Goal: Information Seeking & Learning: Learn about a topic

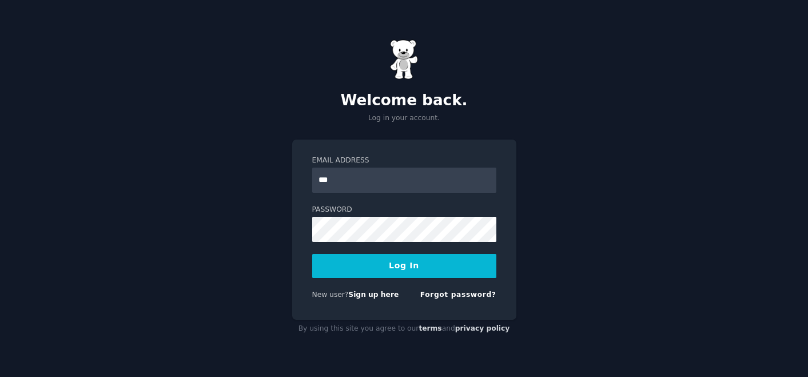
type input "**********"
click at [381, 269] on button "Log In" at bounding box center [404, 266] width 184 height 24
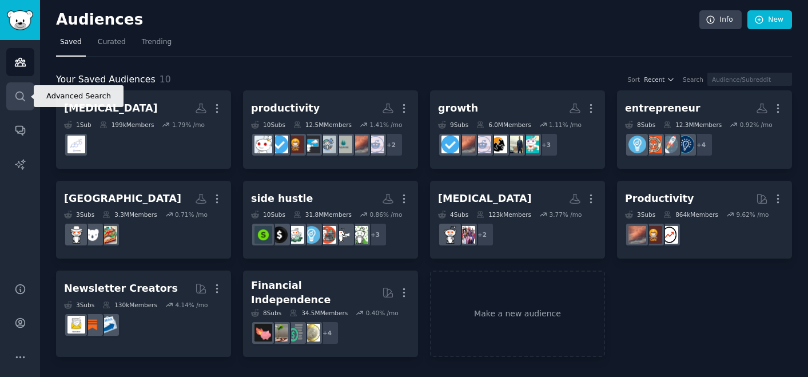
click at [21, 94] on icon "Sidebar" at bounding box center [20, 96] width 12 height 12
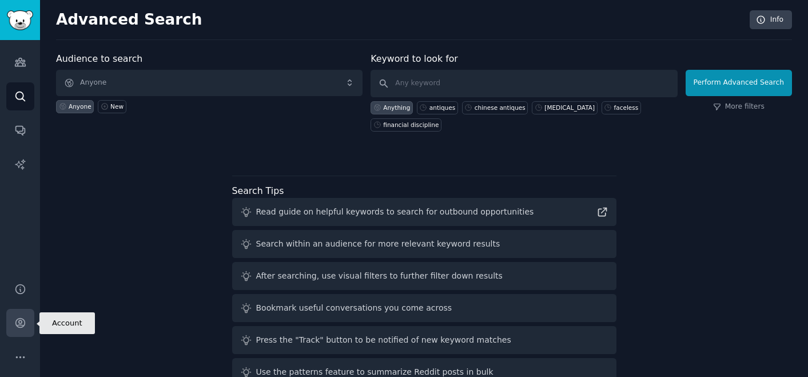
click at [17, 315] on link "Account" at bounding box center [20, 323] width 28 height 28
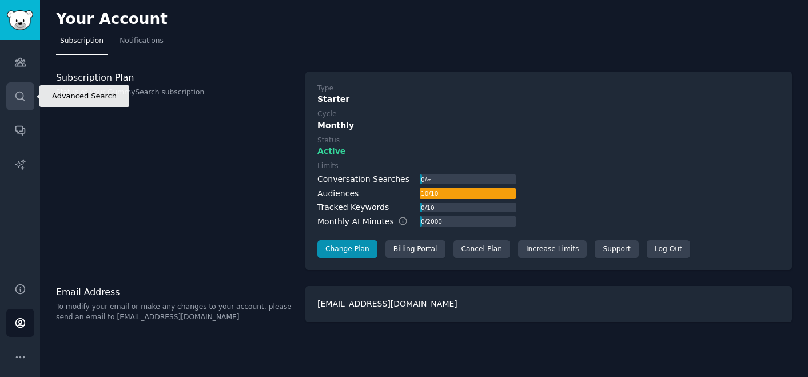
click at [17, 92] on icon "Sidebar" at bounding box center [19, 95] width 9 height 9
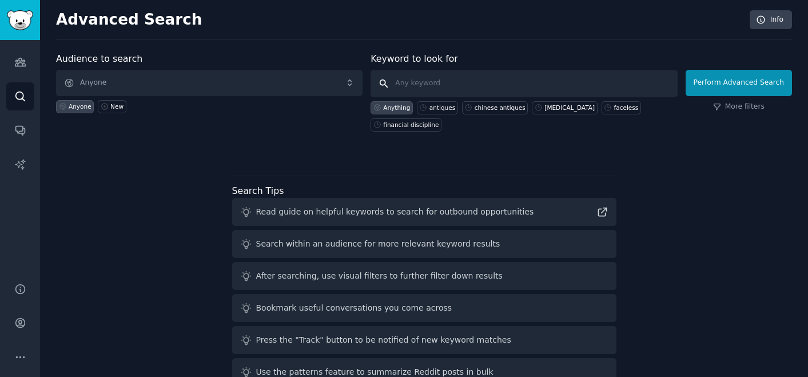
click at [420, 78] on input "text" at bounding box center [524, 83] width 307 height 27
type input "carbon footprint"
click button "Perform Advanced Search" at bounding box center [739, 83] width 106 height 26
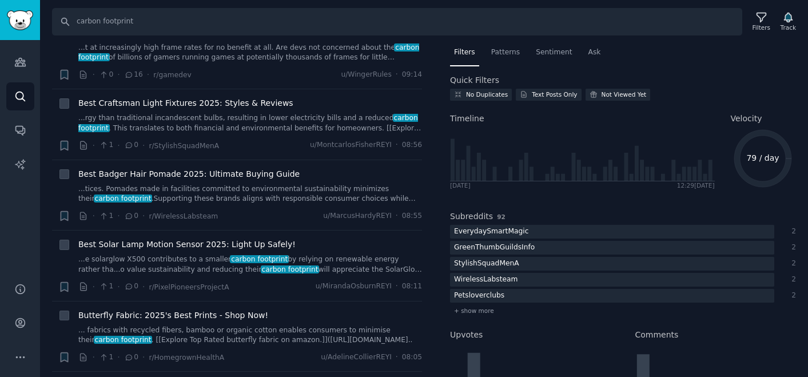
scroll to position [839, 0]
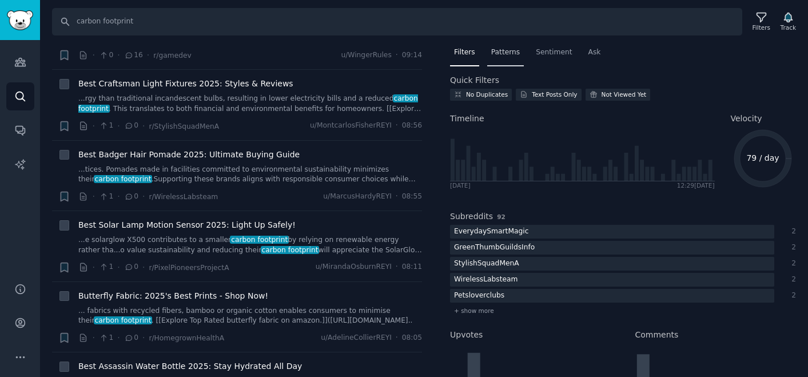
click at [506, 54] on span "Patterns" at bounding box center [505, 52] width 29 height 10
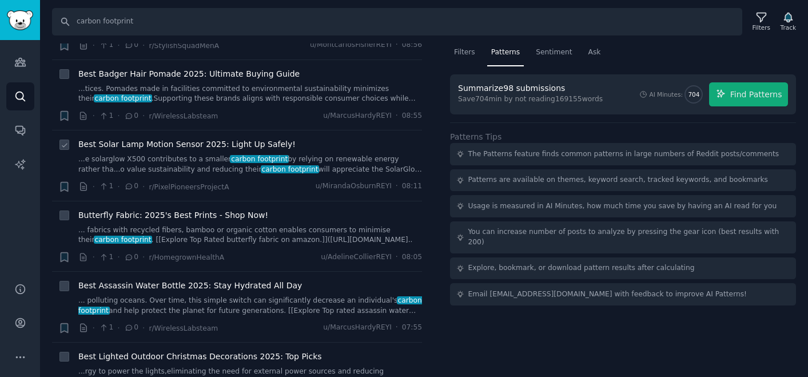
scroll to position [972, 0]
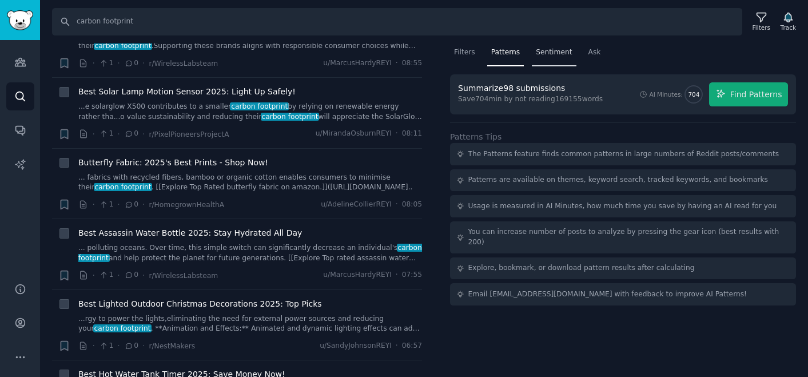
click at [558, 54] on span "Sentiment" at bounding box center [554, 52] width 36 height 10
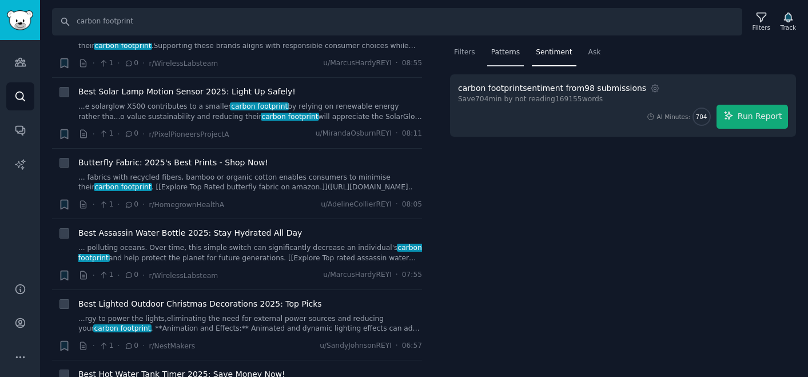
click at [502, 55] on span "Patterns" at bounding box center [505, 52] width 29 height 10
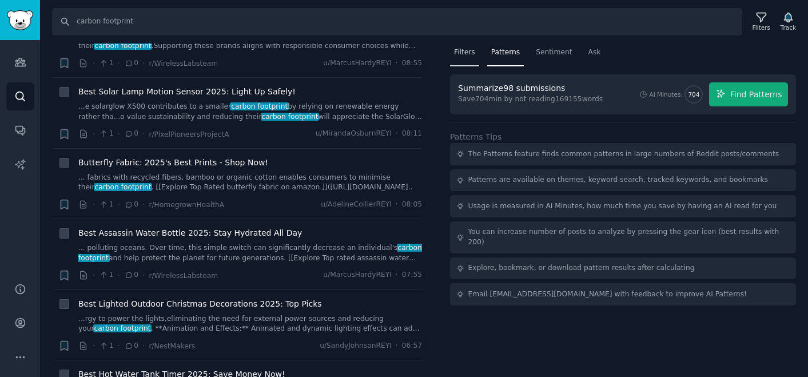
click at [464, 54] on span "Filters" at bounding box center [464, 52] width 21 height 10
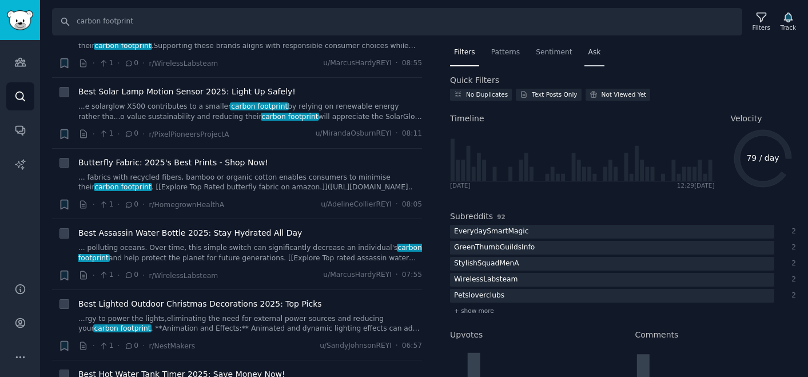
click at [584, 49] on div "Ask" at bounding box center [594, 54] width 21 height 23
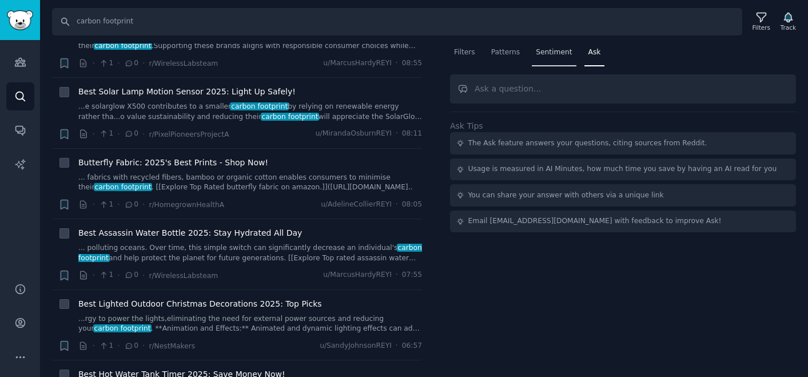
click at [548, 49] on span "Sentiment" at bounding box center [554, 52] width 36 height 10
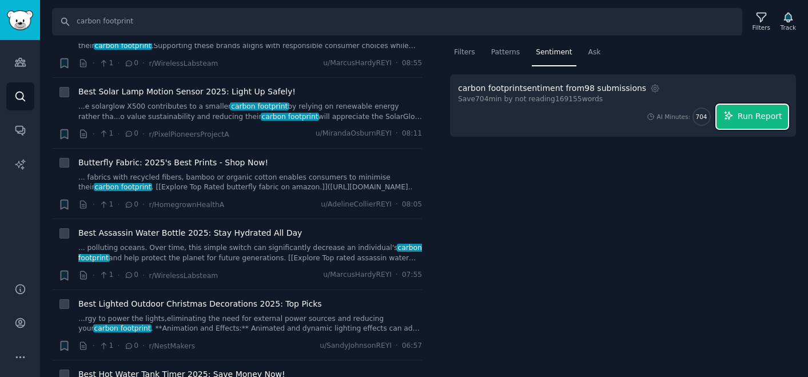
click at [771, 110] on span "Run Report" at bounding box center [760, 116] width 45 height 12
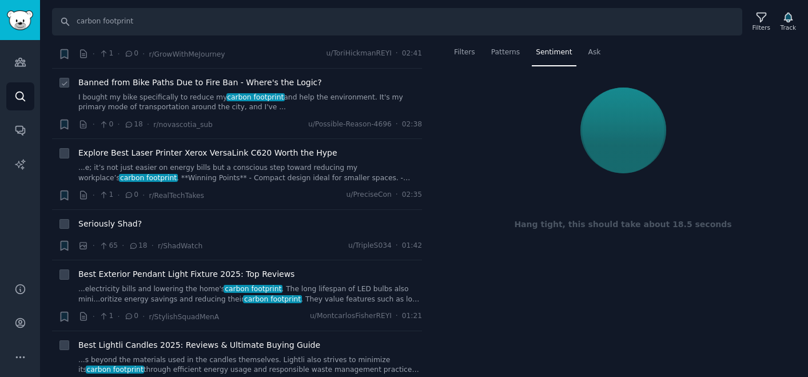
scroll to position [2326, 0]
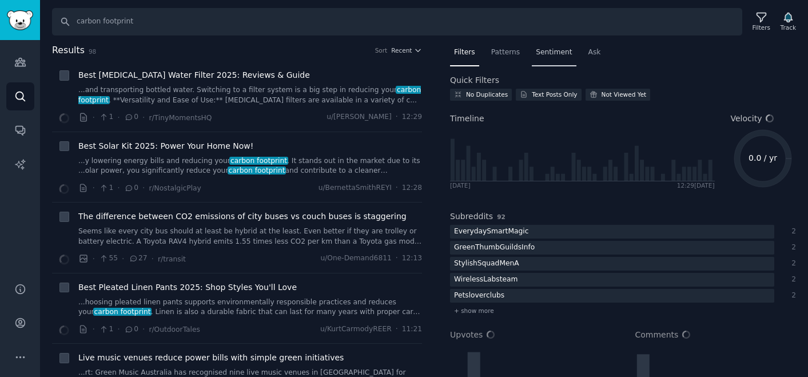
click at [554, 51] on span "Sentiment" at bounding box center [554, 52] width 36 height 10
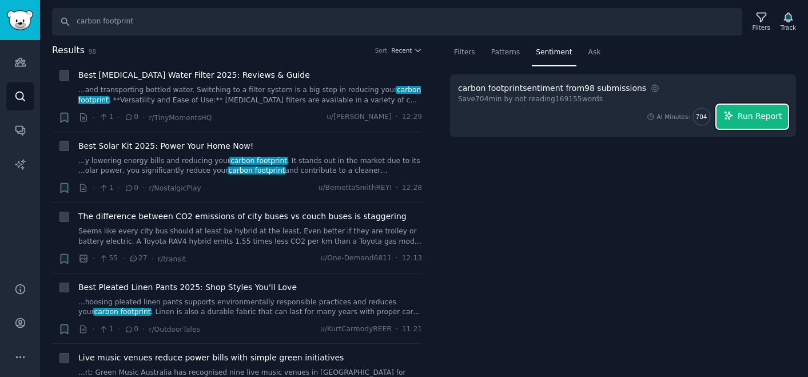
click at [734, 110] on icon "button" at bounding box center [728, 115] width 10 height 10
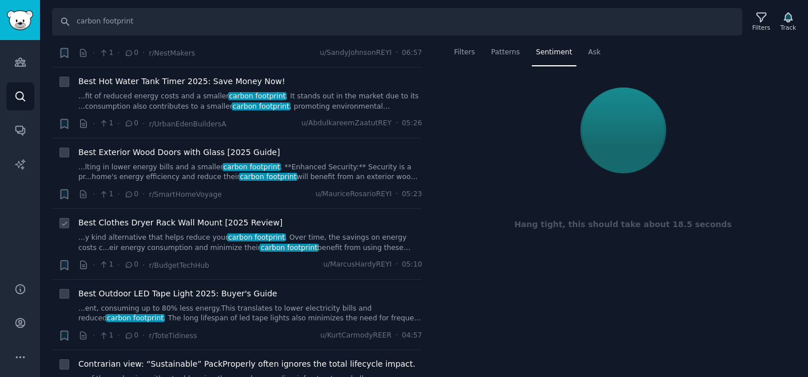
scroll to position [1296, 0]
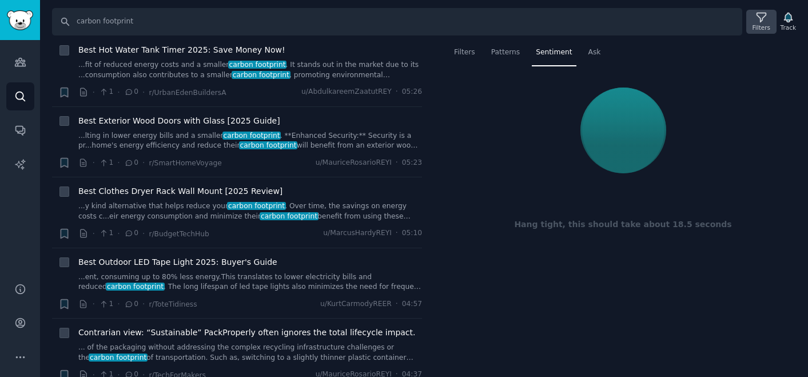
click at [760, 21] on icon at bounding box center [761, 17] width 12 height 12
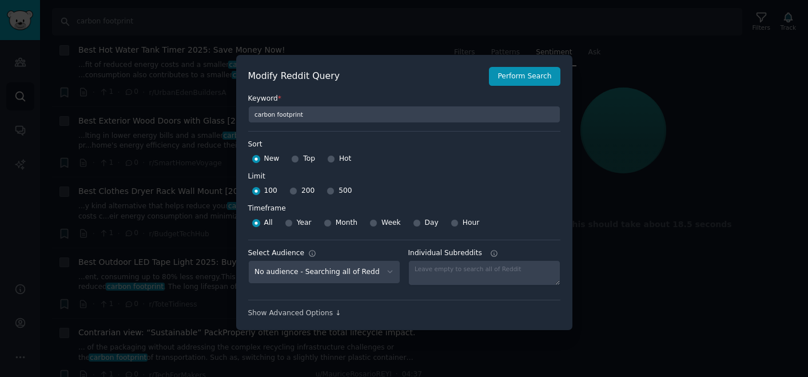
click at [615, 48] on div at bounding box center [404, 188] width 808 height 377
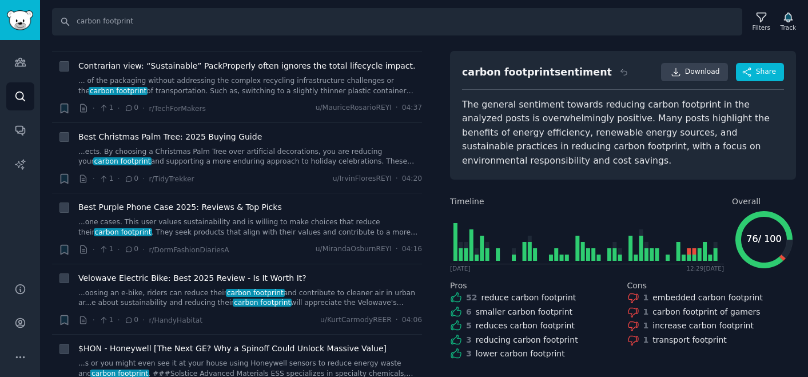
scroll to position [0, 0]
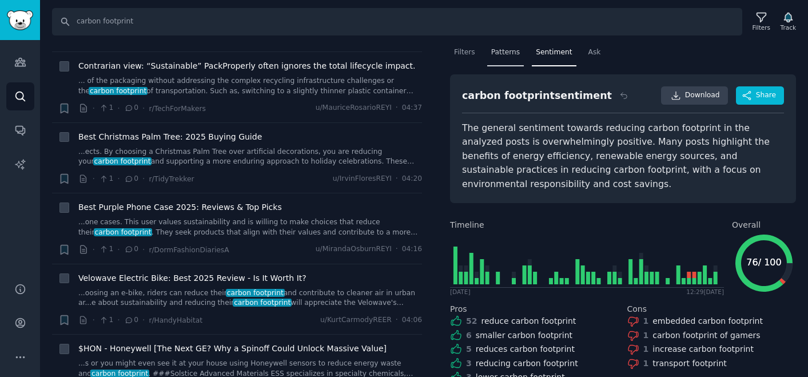
click at [510, 56] on span "Patterns" at bounding box center [505, 52] width 29 height 10
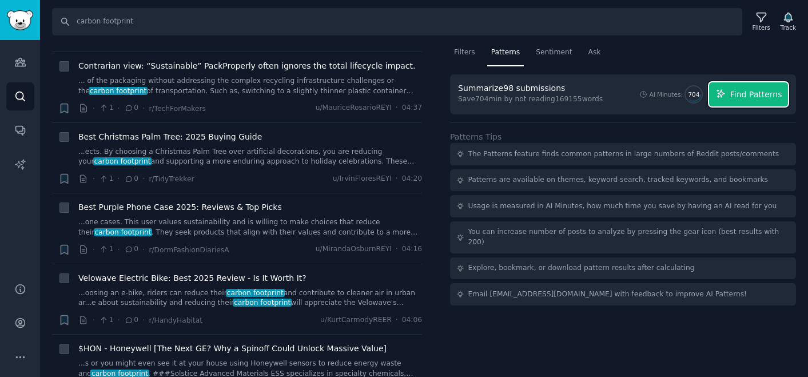
click at [745, 99] on span "Find Patterns" at bounding box center [756, 95] width 52 height 12
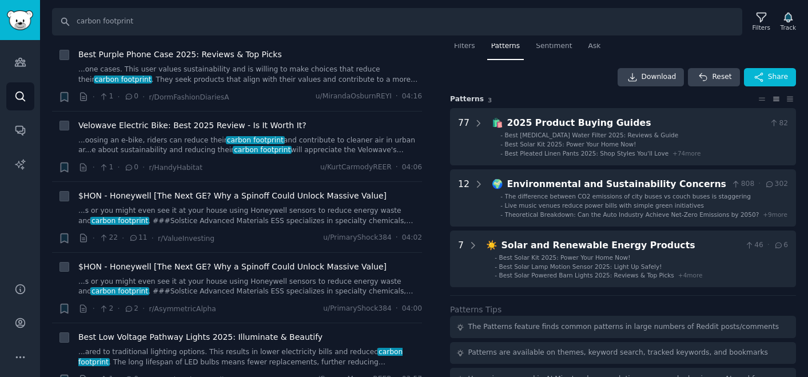
scroll to position [6, 0]
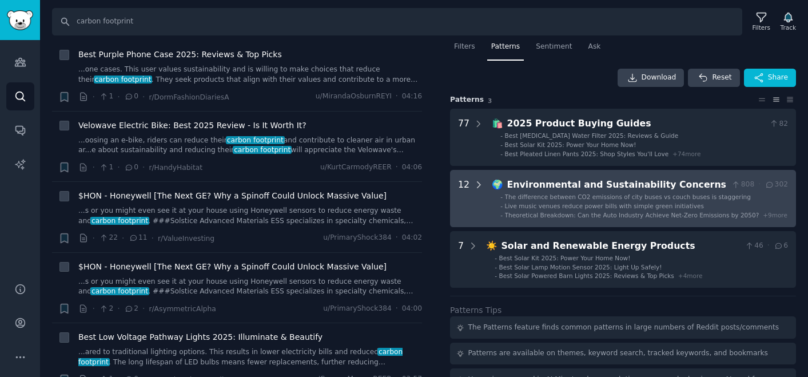
click at [476, 181] on icon at bounding box center [478, 185] width 10 height 10
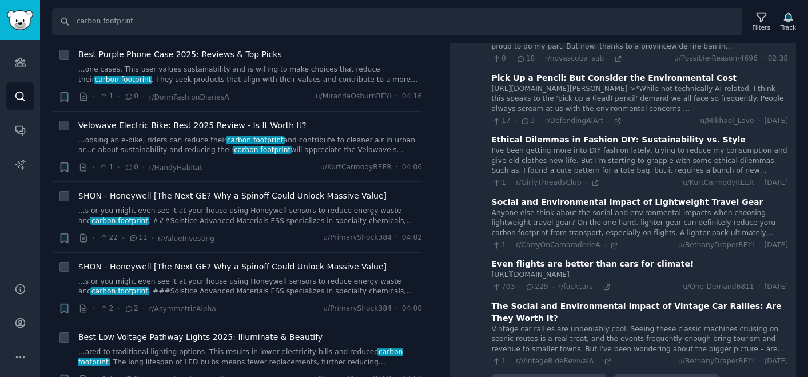
scroll to position [622, 0]
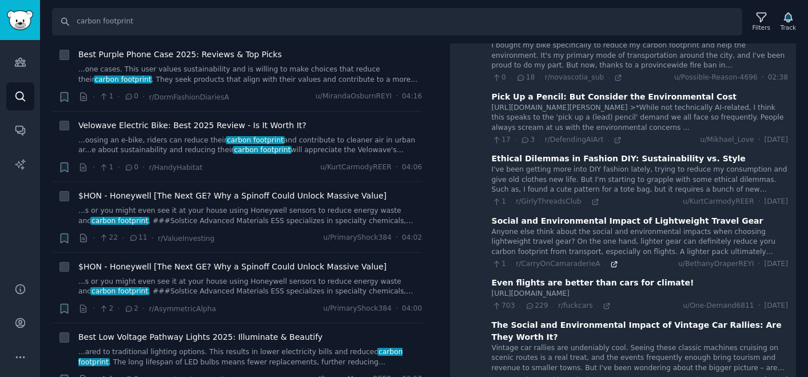
click at [611, 261] on icon at bounding box center [613, 263] width 5 height 5
click at [538, 103] on div "https://preview.redd.it/ig52qxop06if1.png?width=1300&format=png&auto=webp&s=89a…" at bounding box center [640, 118] width 296 height 30
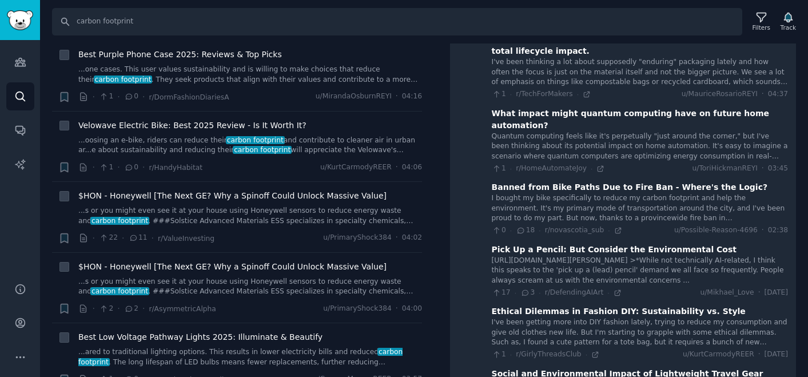
scroll to position [450, 0]
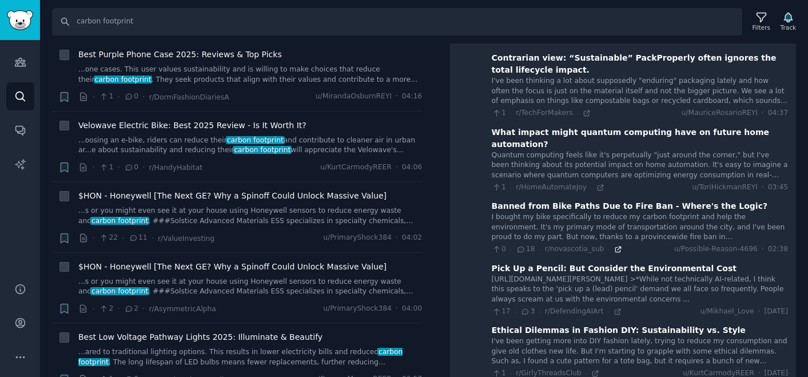
click at [614, 245] on icon at bounding box center [618, 249] width 8 height 8
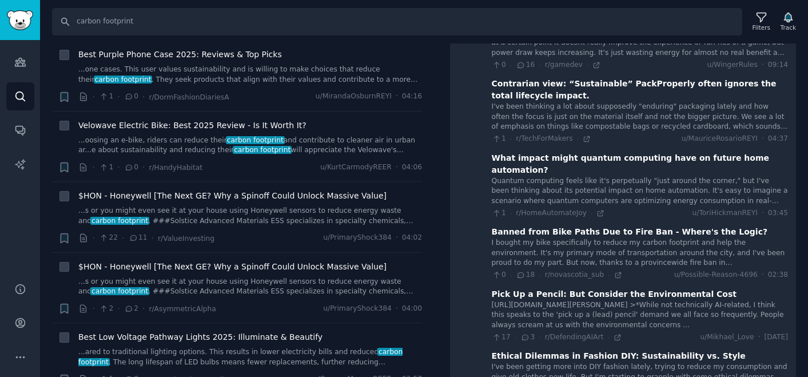
scroll to position [431, 0]
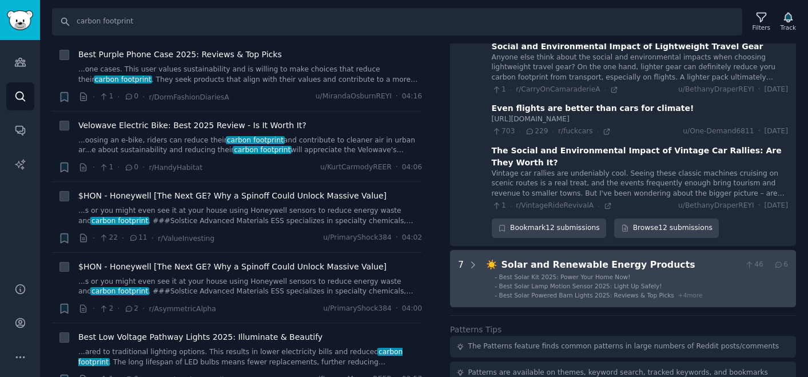
scroll to position [793, 0]
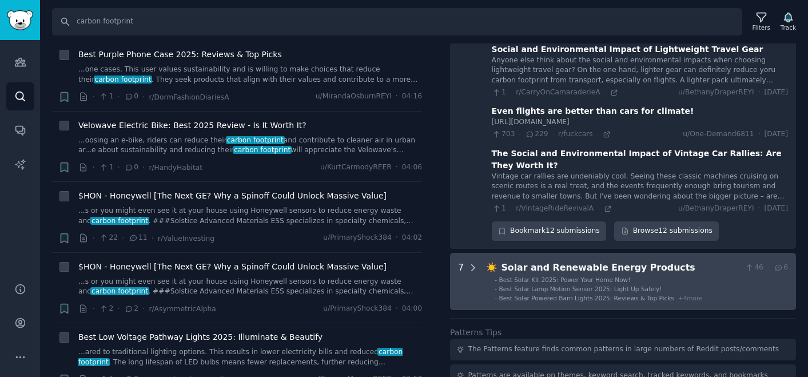
click at [472, 261] on div at bounding box center [473, 281] width 10 height 41
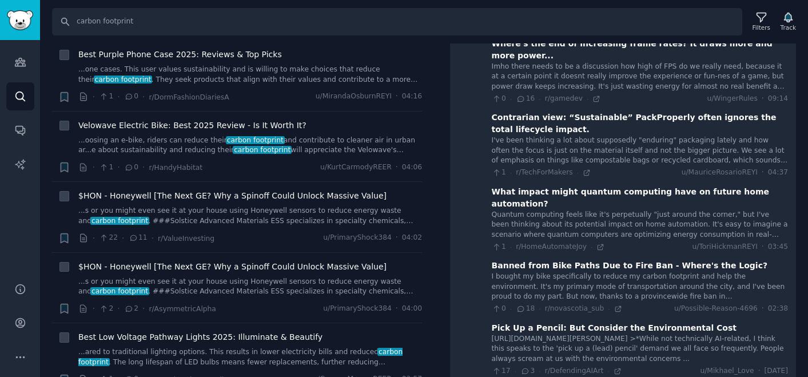
scroll to position [389, 0]
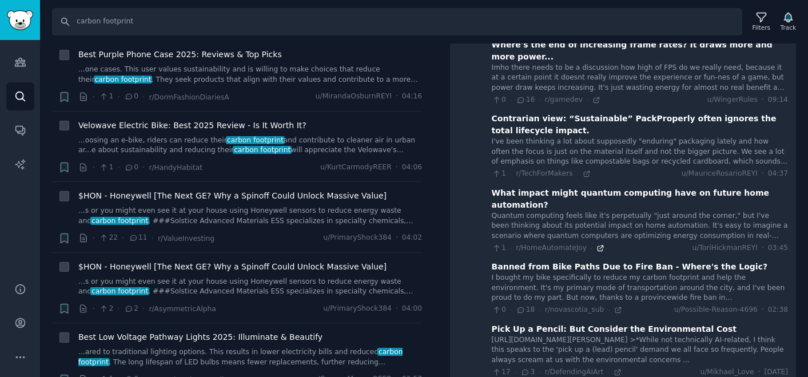
click at [596, 244] on icon at bounding box center [600, 248] width 8 height 8
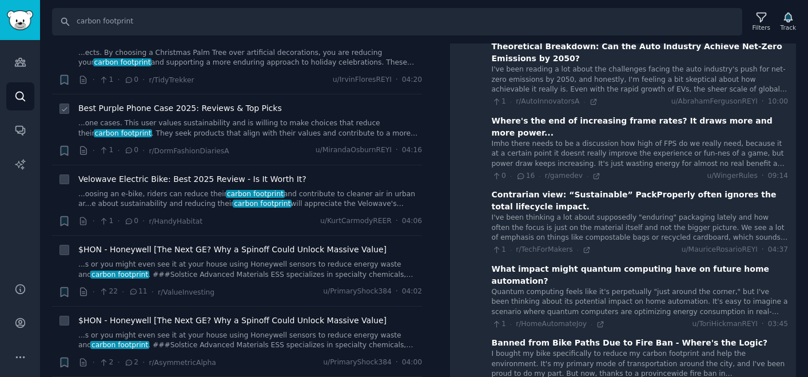
scroll to position [1658, 0]
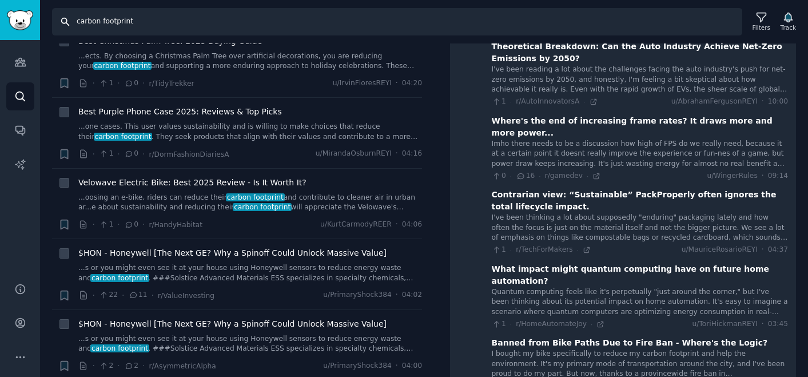
click at [207, 26] on input "carbon footprint" at bounding box center [397, 21] width 690 height 27
type input "carbon footprint filming"
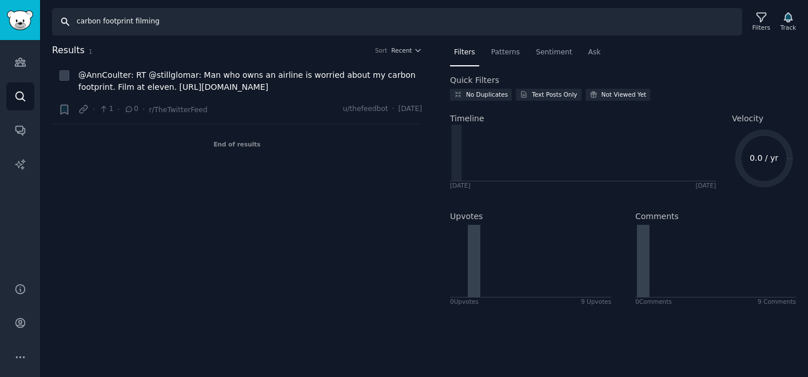
click at [166, 19] on input "carbon footprint filming" at bounding box center [397, 21] width 690 height 27
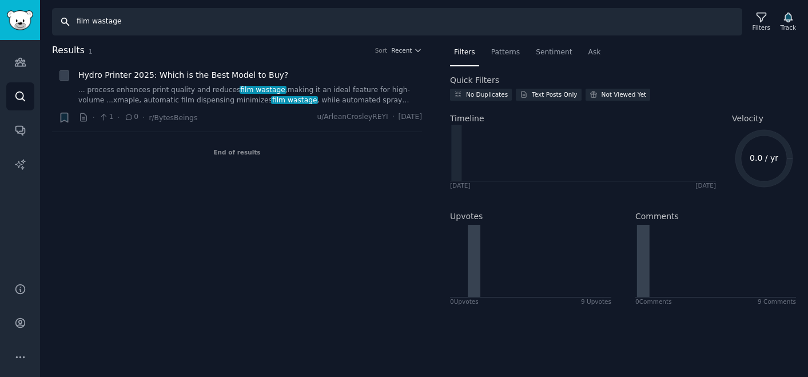
click at [102, 25] on input "film wastage" at bounding box center [397, 21] width 690 height 27
type input "f"
click at [22, 73] on link "Audiences" at bounding box center [20, 62] width 28 height 28
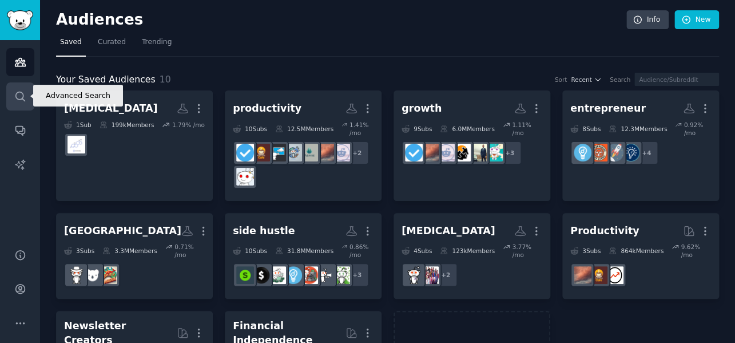
click at [27, 97] on link "Search" at bounding box center [20, 96] width 28 height 28
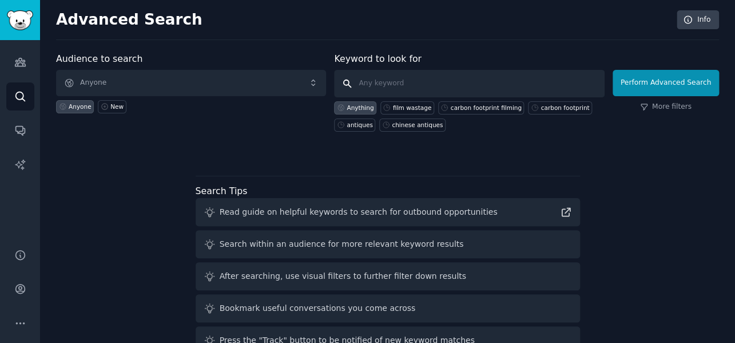
click at [384, 77] on input "text" at bounding box center [469, 83] width 270 height 27
click at [366, 83] on input "text" at bounding box center [469, 83] width 270 height 27
type input "csr"
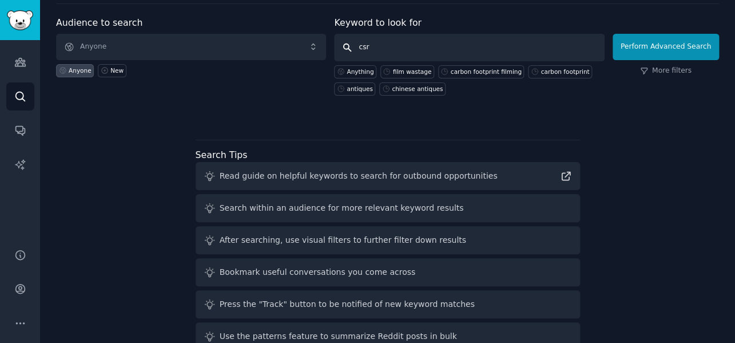
scroll to position [28, 0]
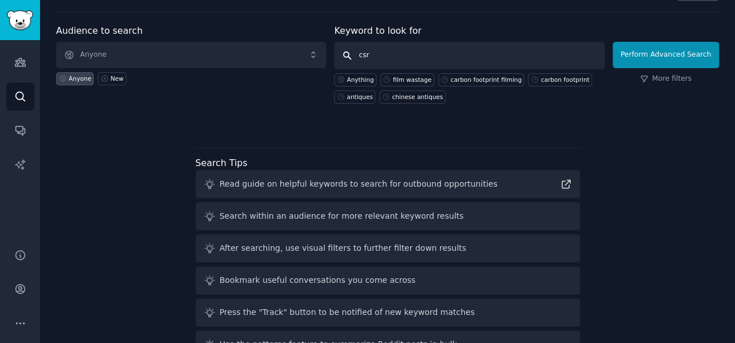
click at [399, 61] on input "csr" at bounding box center [469, 55] width 270 height 27
click at [18, 141] on link "Conversations" at bounding box center [20, 130] width 28 height 28
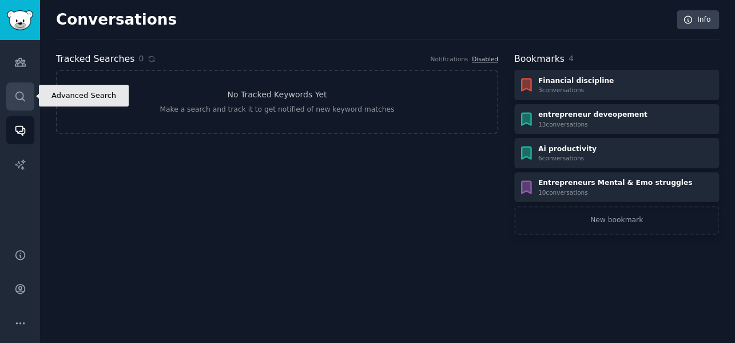
click at [21, 98] on icon "Sidebar" at bounding box center [19, 95] width 9 height 9
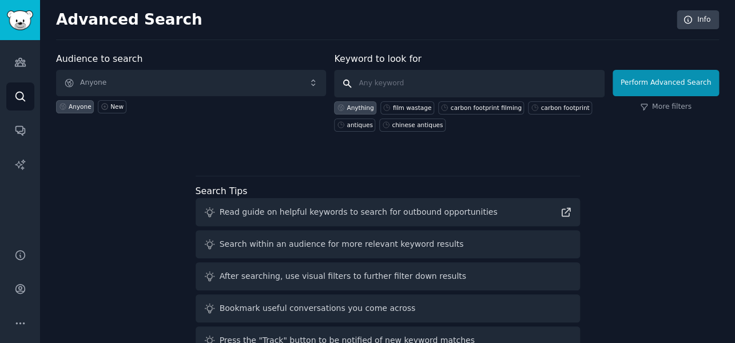
click at [372, 85] on input "text" at bounding box center [469, 83] width 270 height 27
type input "carbon footprint"
